Goal: Information Seeking & Learning: Find specific fact

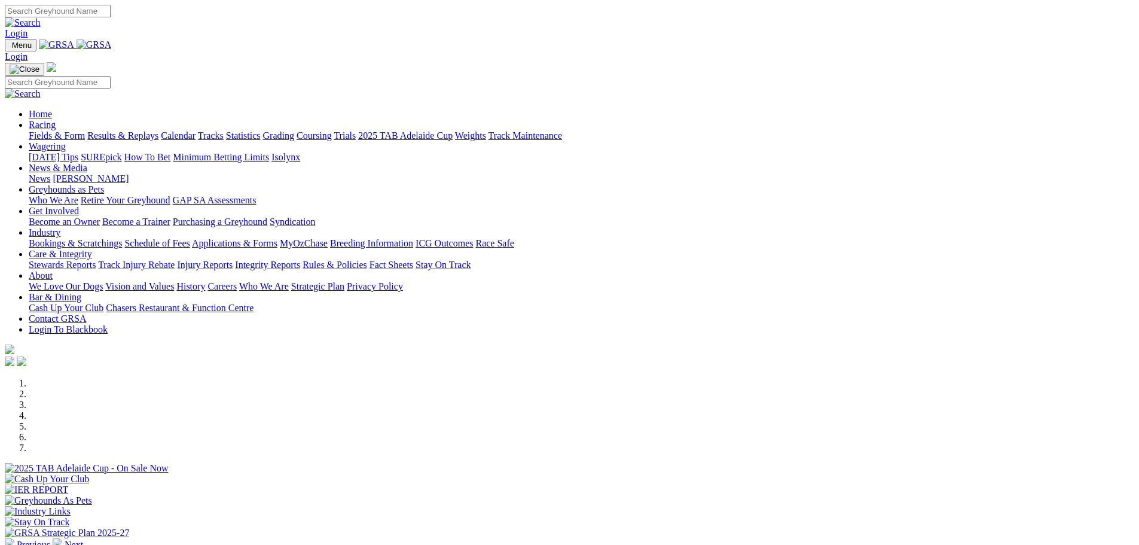
click at [261, 130] on link "Statistics" at bounding box center [243, 135] width 35 height 10
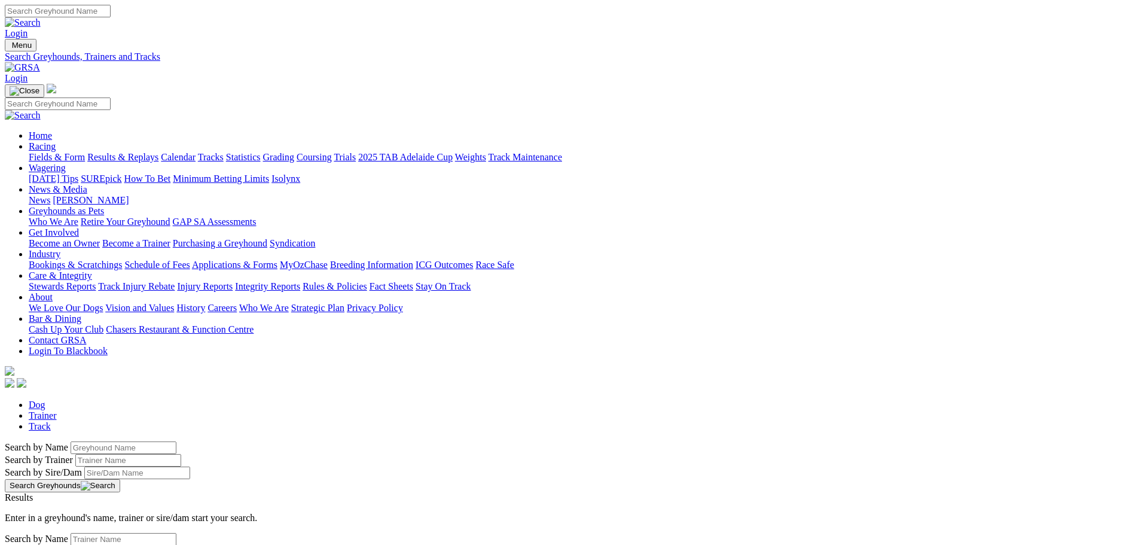
click at [176, 441] on input "Search by Greyhound name" at bounding box center [124, 447] width 106 height 13
type input "[PERSON_NAME] dakota"
click at [120, 479] on button "Search Greyhounds" at bounding box center [62, 485] width 115 height 13
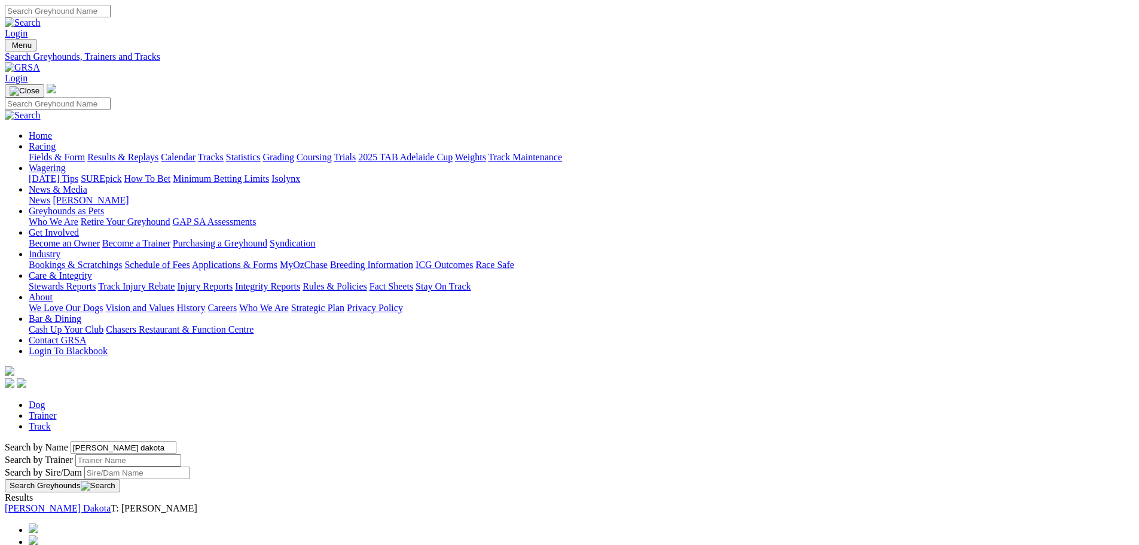
click at [111, 503] on link "[PERSON_NAME] Dakota" at bounding box center [58, 508] width 106 height 10
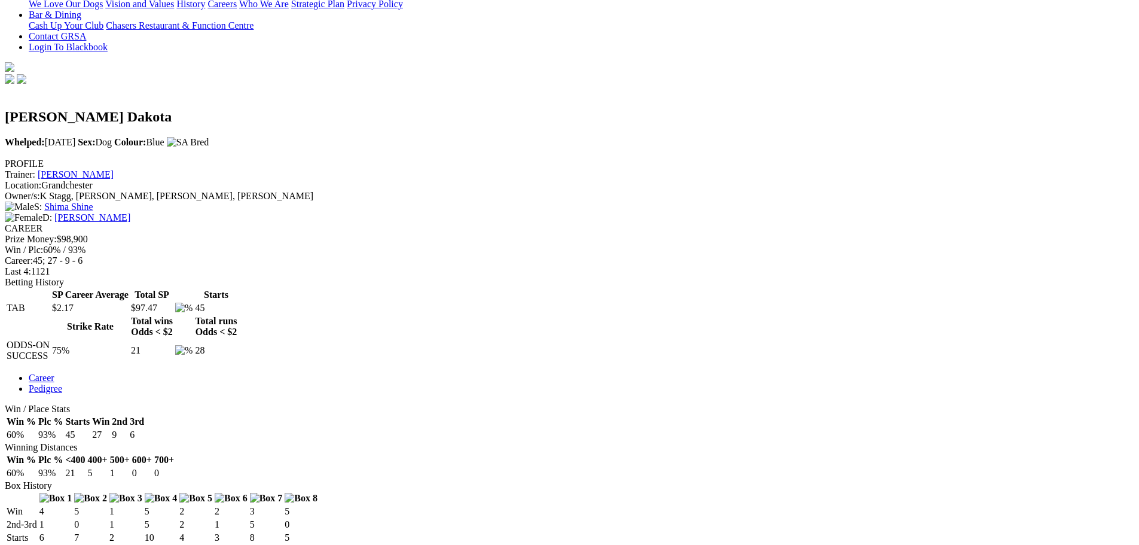
scroll to position [299, 0]
